Goal: Book appointment/travel/reservation

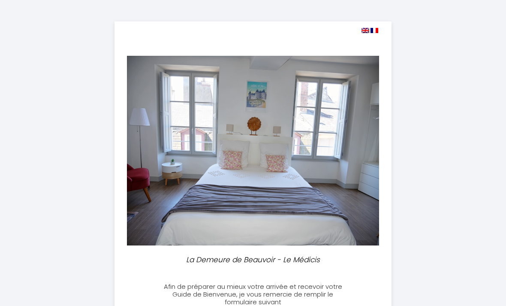
select select
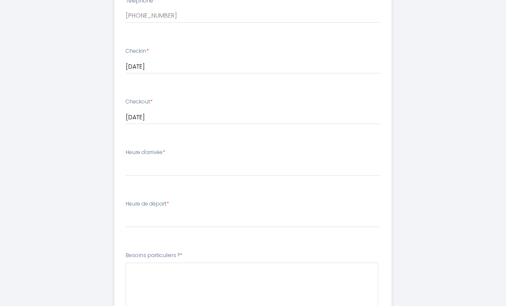
scroll to position [334, 0]
click at [193, 154] on div "Heure d'arrivée * 16:00 16:30 17:00 17:30 18:00 18:30 19:00 19:30 20:00 20:30 2…" at bounding box center [253, 161] width 255 height 27
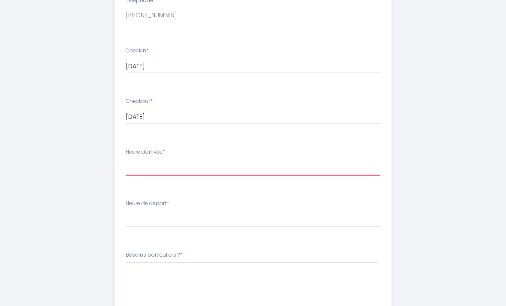
click at [156, 163] on select "16:00 16:30 17:00 17:30 18:00 18:30 19:00 19:30 20:00 20:30 21:00 21:30 22:00 2…" at bounding box center [253, 168] width 255 height 16
click at [204, 168] on select "16:00 16:30 17:00 17:30 18:00 18:30 19:00 19:30 20:00 20:30 21:00 21:30 22:00 2…" at bounding box center [253, 167] width 255 height 16
select select "16:30"
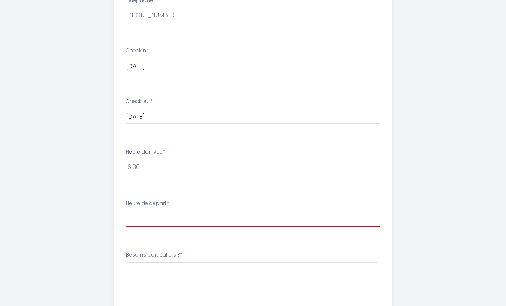
click at [173, 213] on select "00:00 00:30 01:00 01:30 02:00 02:30 03:00 03:30 04:00 04:30 05:00 05:30 06:00 0…" at bounding box center [253, 219] width 255 height 16
select select "09:00"
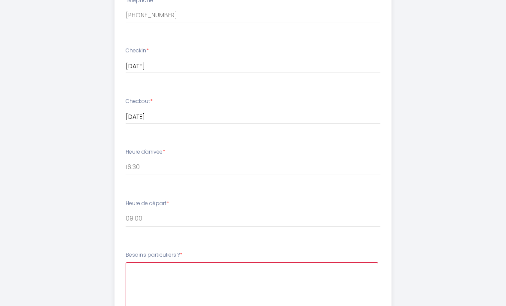
click at [193, 270] on \?5 at bounding box center [252, 288] width 253 height 52
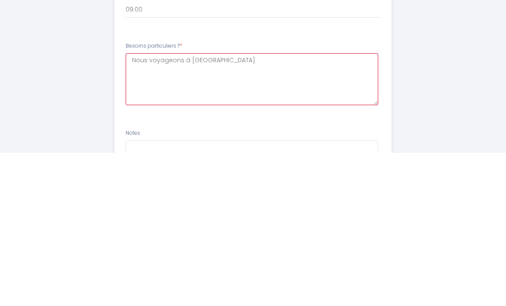
type \?5 "Nous voyageons à vélo."
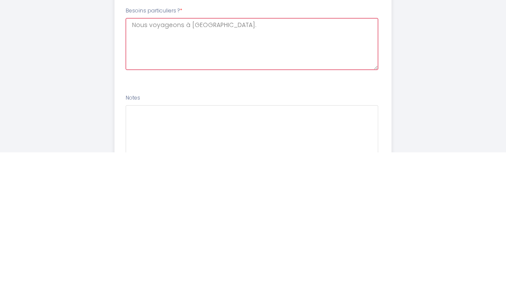
scroll to position [499, 0]
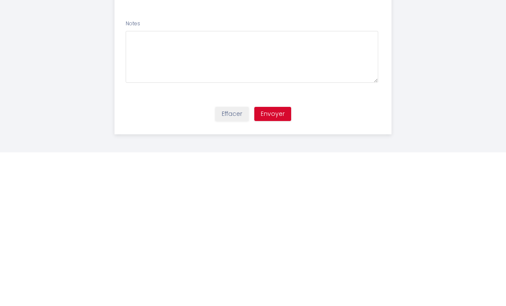
click at [279, 260] on button "Envoyer" at bounding box center [272, 267] width 37 height 15
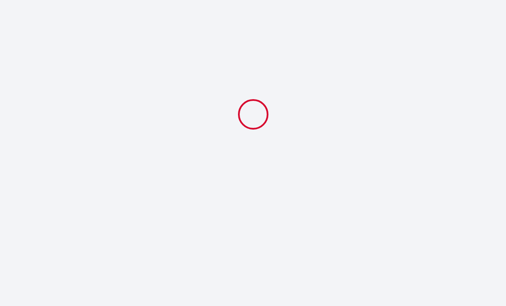
select select "16:30"
select select "09:00"
